Goal: Find specific page/section: Find specific page/section

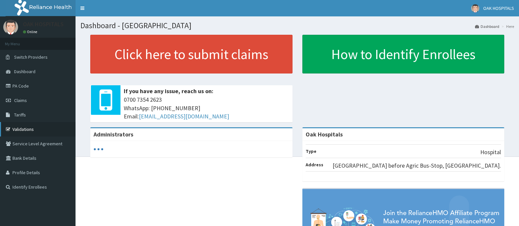
click at [25, 125] on link "Validations" at bounding box center [38, 129] width 76 height 14
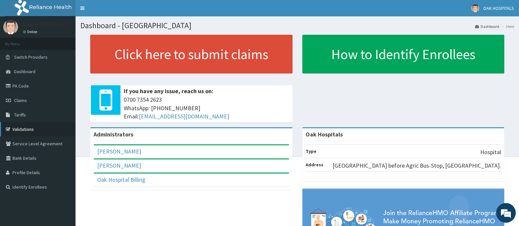
click at [33, 127] on link "Validations" at bounding box center [38, 129] width 76 height 14
